Goal: Task Accomplishment & Management: Complete application form

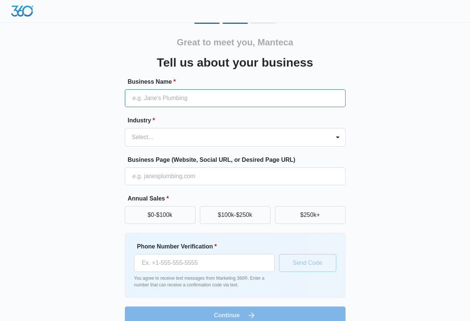
click at [217, 89] on input "Business Name *" at bounding box center [235, 98] width 221 height 18
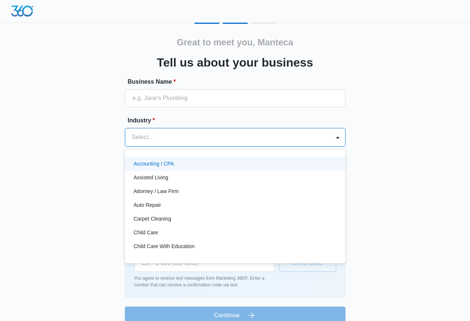
click at [213, 138] on div at bounding box center [226, 137] width 189 height 10
type input "de"
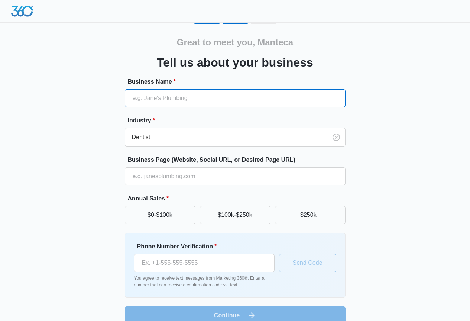
paste input "Manteca Smiles"
click at [163, 98] on input "Manteca Smiles" at bounding box center [235, 98] width 221 height 18
type input "Manteca Smiles"
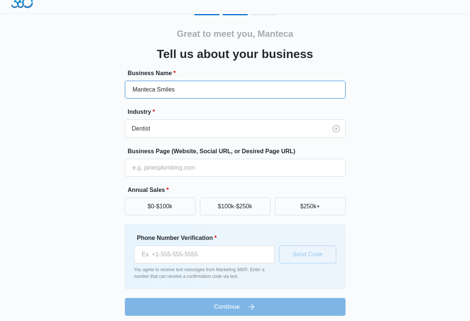
scroll to position [12, 0]
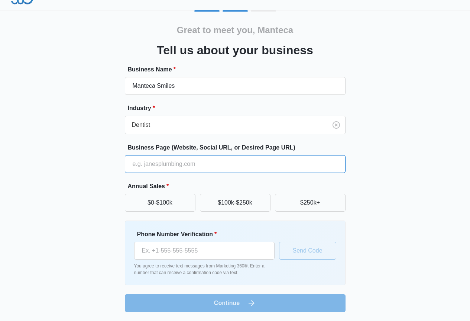
click at [174, 167] on input "Business Page (Website, Social URL, or Desired Page URL)" at bounding box center [235, 164] width 221 height 18
paste input "[URL][DOMAIN_NAME]"
click at [164, 166] on input "[URL][DOMAIN_NAME]" at bounding box center [235, 164] width 221 height 18
type input "[URL][DOMAIN_NAME]"
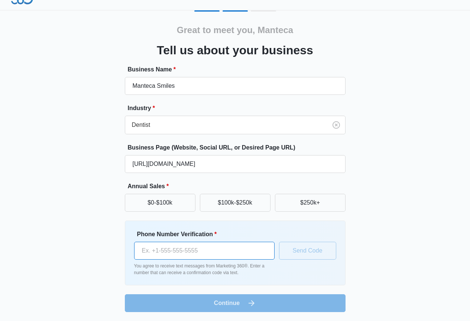
click at [184, 255] on input "Phone Number Verification *" at bounding box center [204, 251] width 141 height 18
paste input "[PHONE_NUMBER]"
click at [197, 251] on input "[PHONE_NUMBER]" at bounding box center [204, 251] width 141 height 18
type input "[PHONE_NUMBER]"
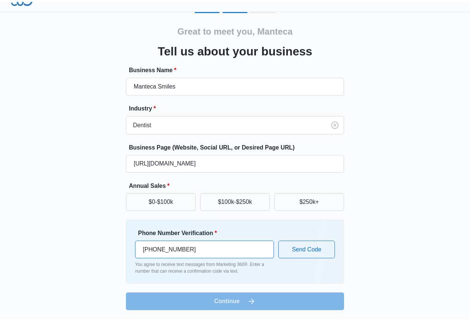
scroll to position [0, 0]
